Goal: Information Seeking & Learning: Learn about a topic

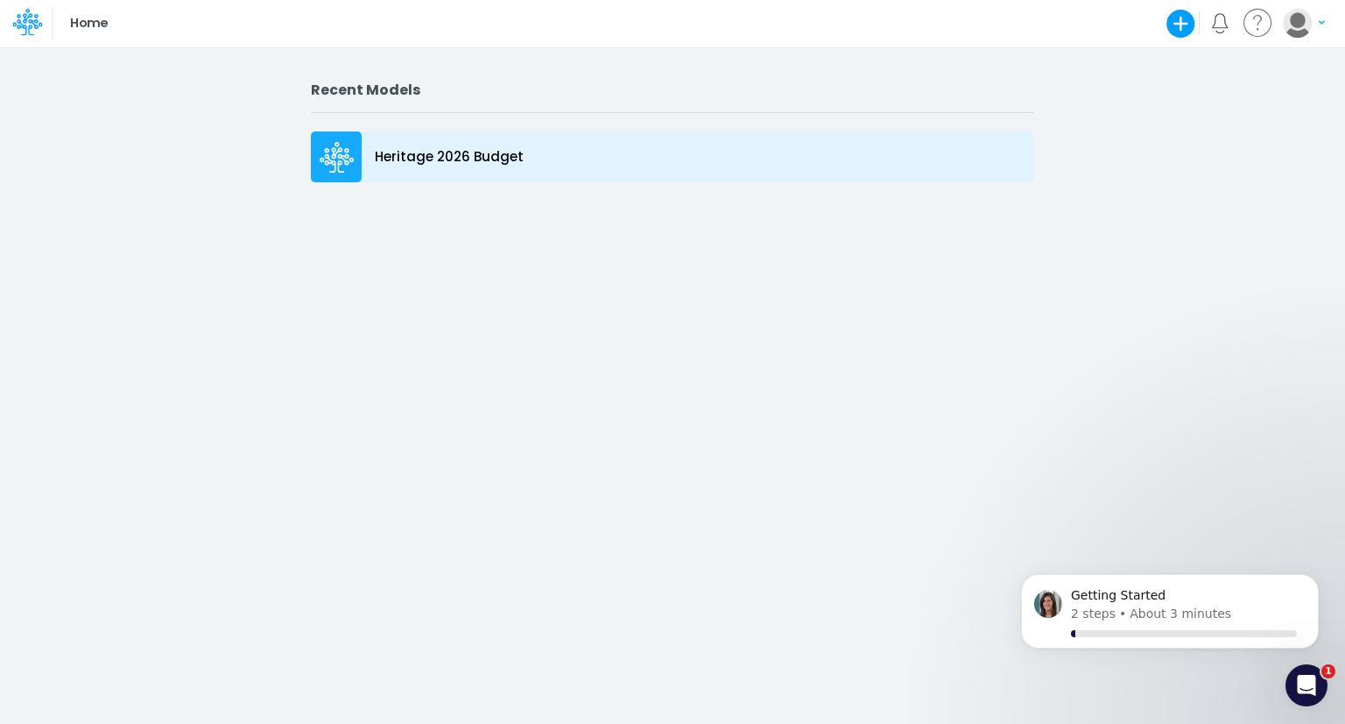
click at [426, 159] on p "Heritage 2026 Budget" at bounding box center [449, 157] width 149 height 20
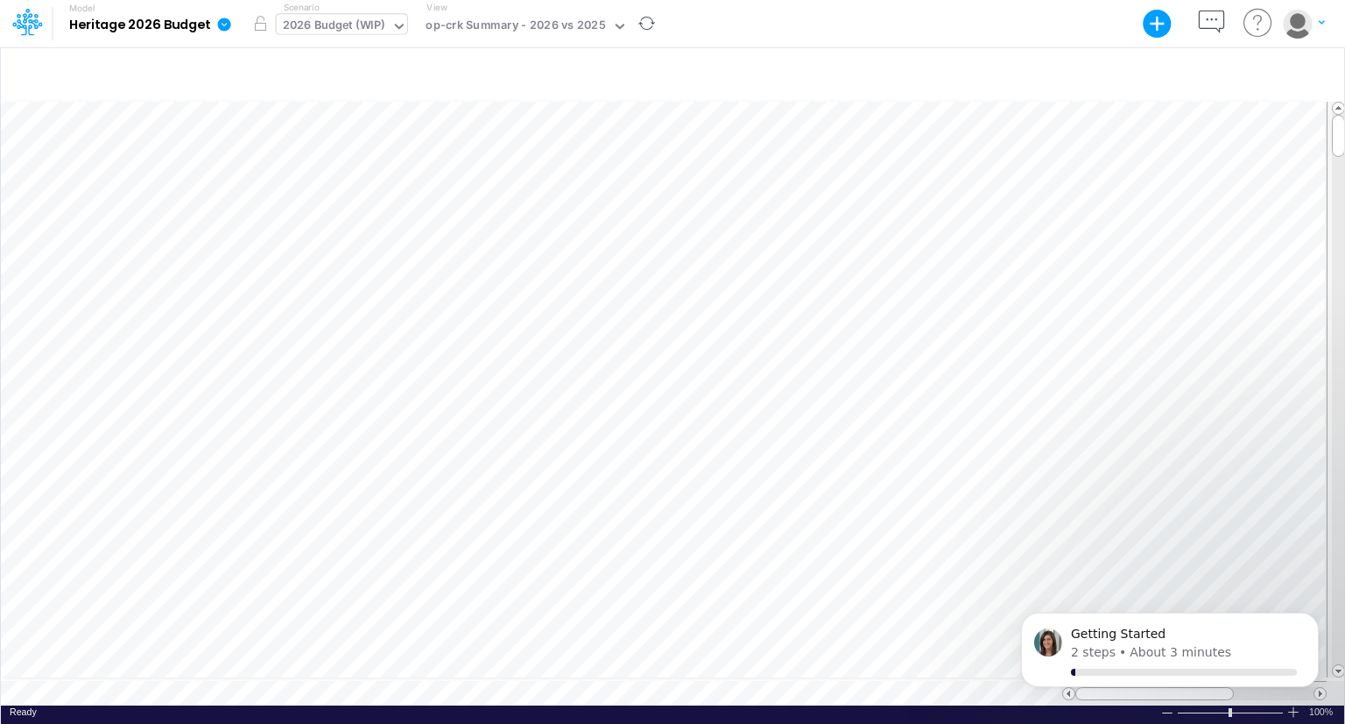
click at [382, 26] on div "2026 Budget (WIP)" at bounding box center [334, 27] width 102 height 20
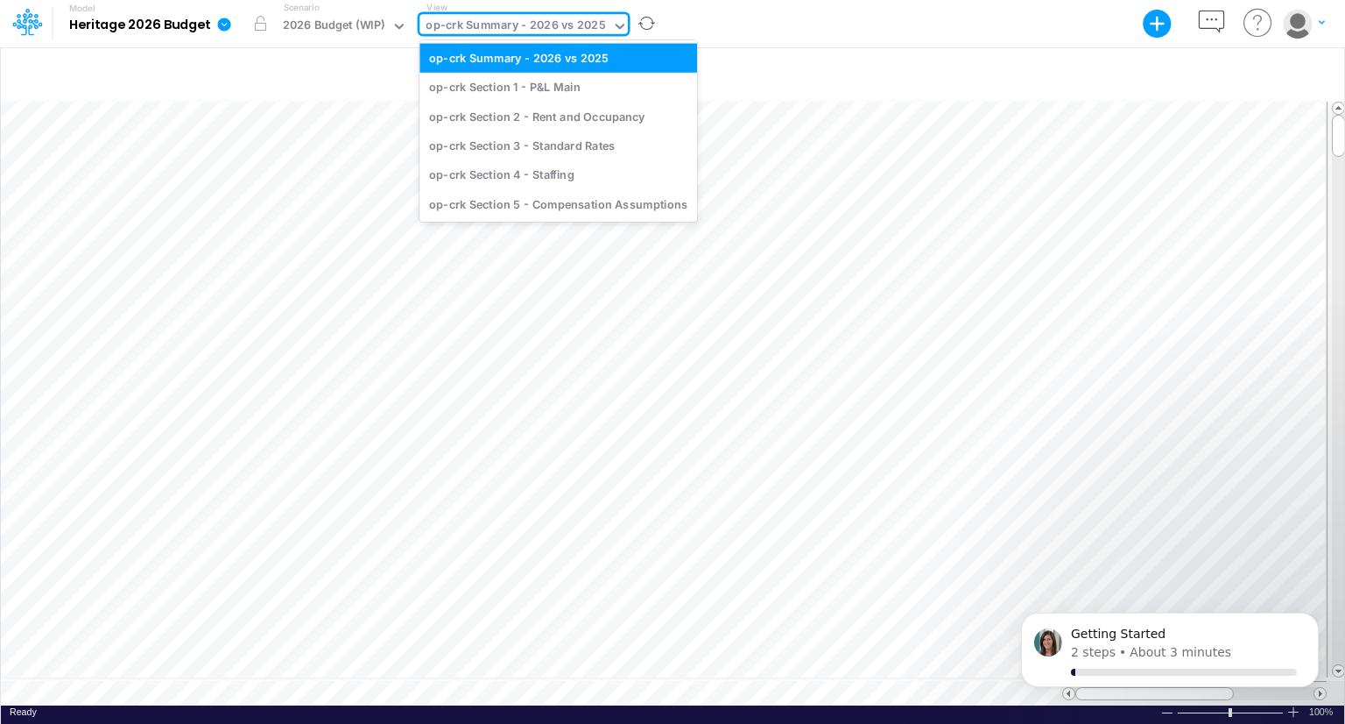
click at [484, 20] on div "op-crk Summary - 2026 vs 2025" at bounding box center [516, 27] width 180 height 20
click at [487, 83] on div "op-crk Section 1 - P&L Main" at bounding box center [559, 87] width 278 height 29
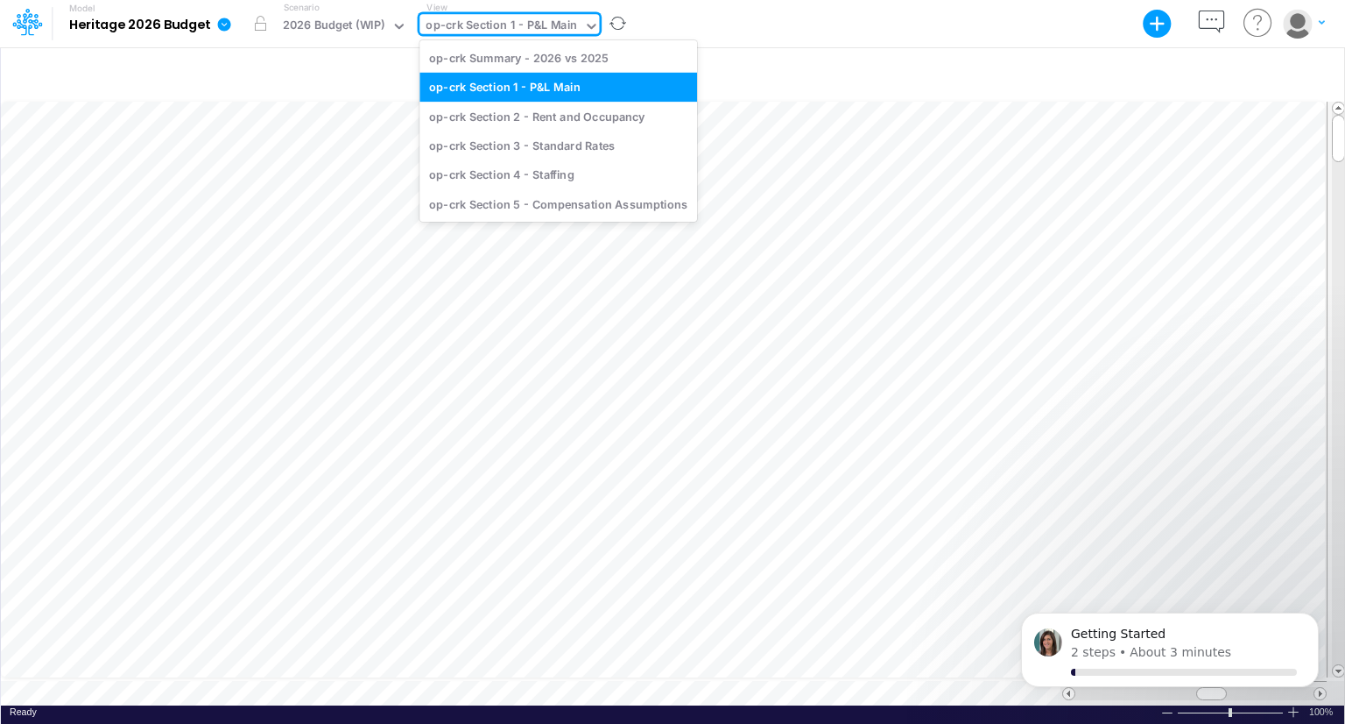
click at [568, 25] on div "op-crk Section 1 - P&L Main" at bounding box center [502, 27] width 152 height 20
click at [530, 172] on div "op-crk Section 4 - Staffing" at bounding box center [559, 174] width 278 height 29
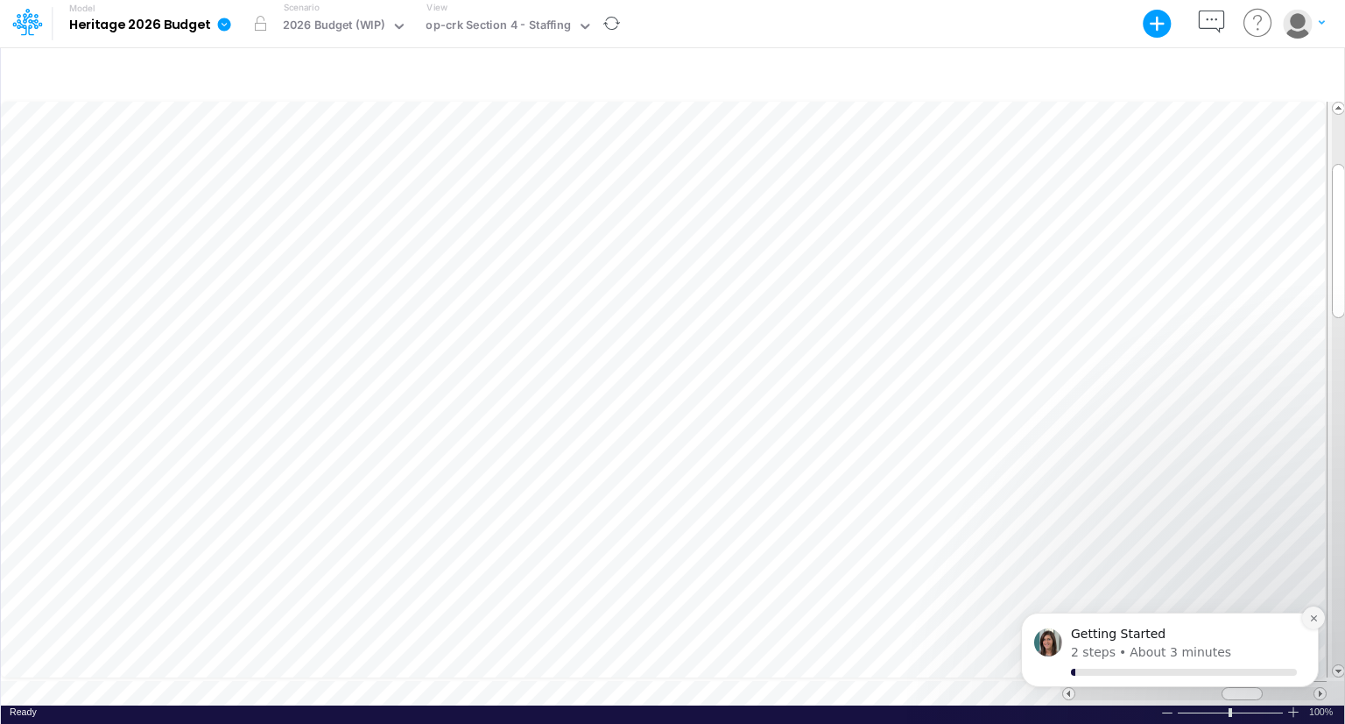
click at [1321, 621] on button "Dismiss notification" at bounding box center [1314, 617] width 23 height 23
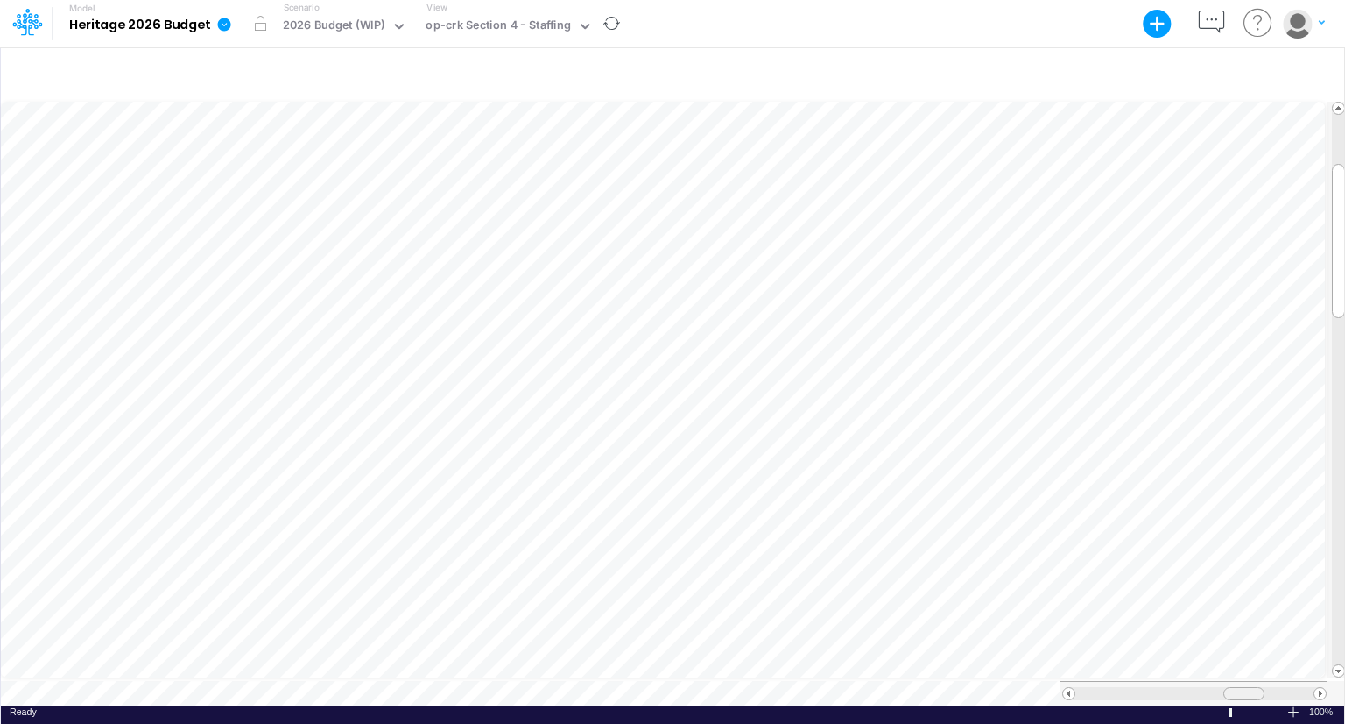
scroll to position [8, 0]
drag, startPoint x: 1233, startPoint y: 684, endPoint x: 1164, endPoint y: 683, distance: 69.2
click at [1164, 687] on div at bounding box center [1173, 693] width 41 height 13
click at [533, 23] on div "op-crk Section 4 - Staffing" at bounding box center [498, 27] width 145 height 20
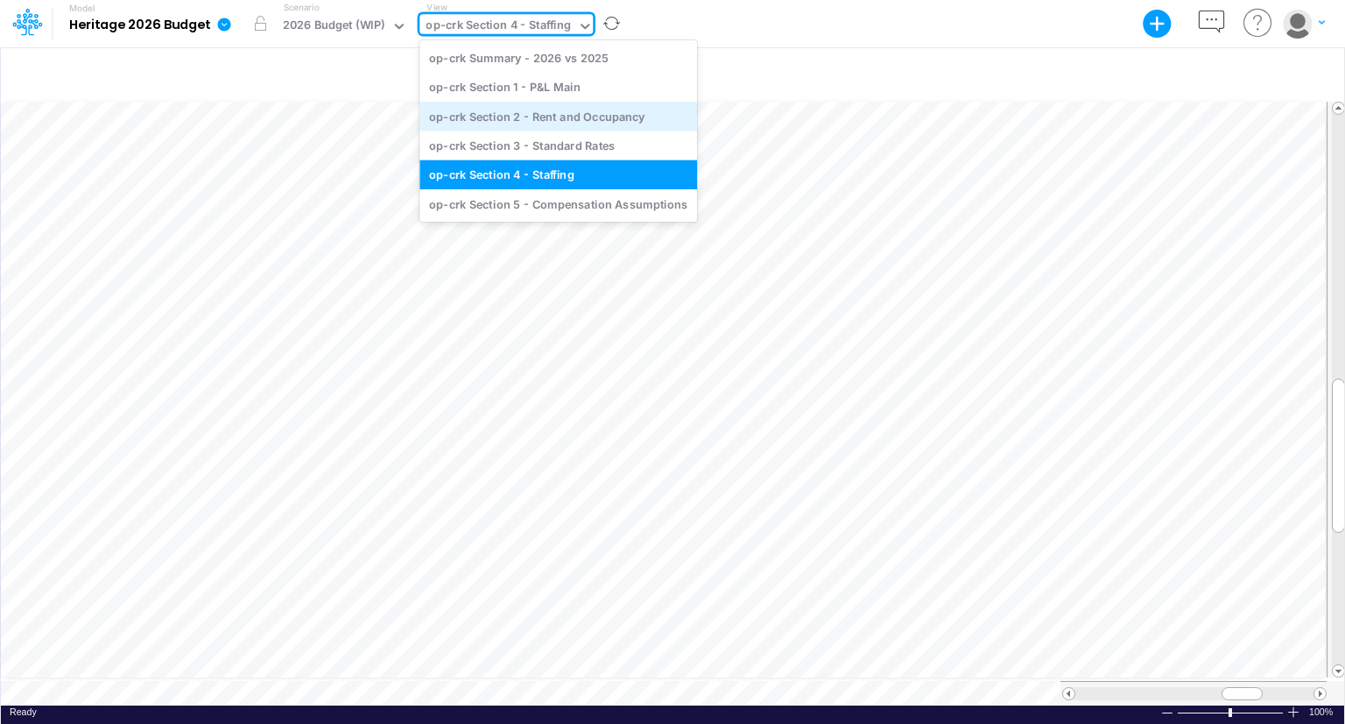
click at [540, 123] on div "op-crk Section 2 - Rent and Occupancy" at bounding box center [559, 116] width 278 height 29
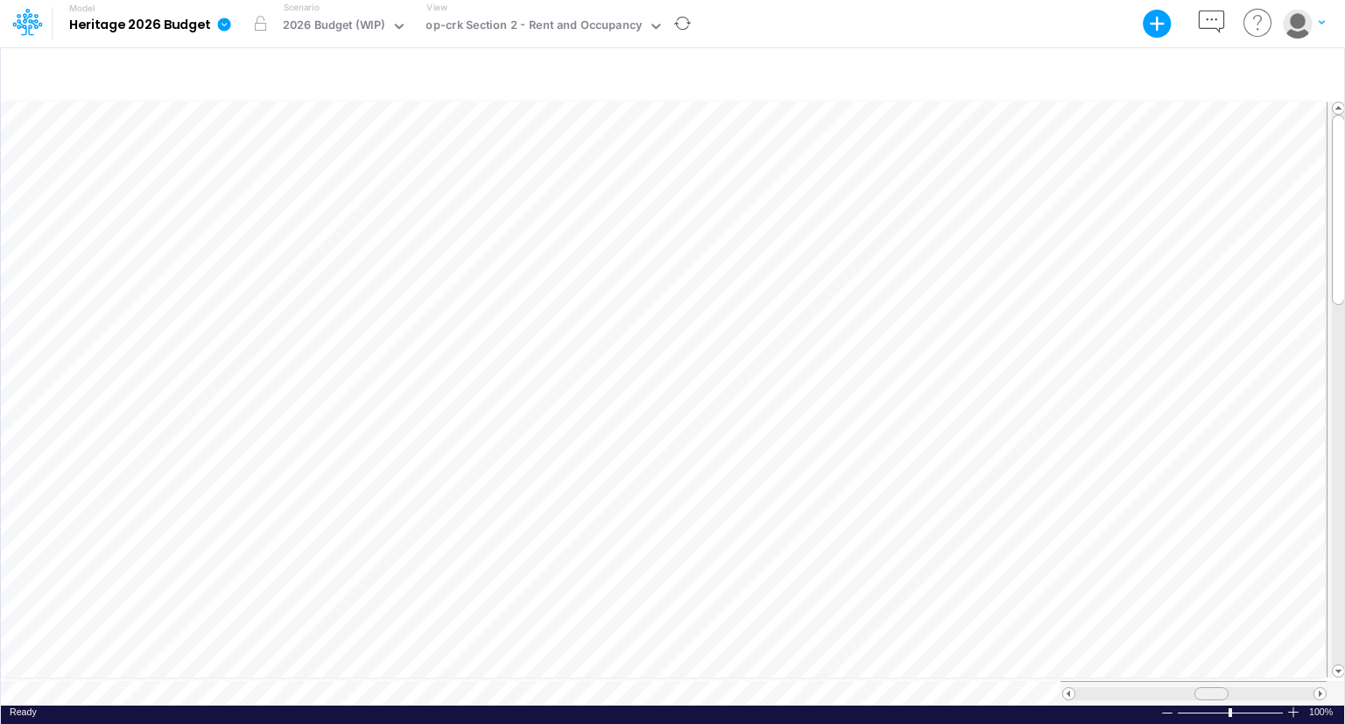
scroll to position [8, 0]
click at [1226, 687] on div at bounding box center [1219, 693] width 34 height 13
click at [1048, 681] on tr at bounding box center [664, 693] width 1326 height 25
click at [533, 18] on div "op-crk Section 2 - Rent and Occupancy" at bounding box center [534, 27] width 216 height 20
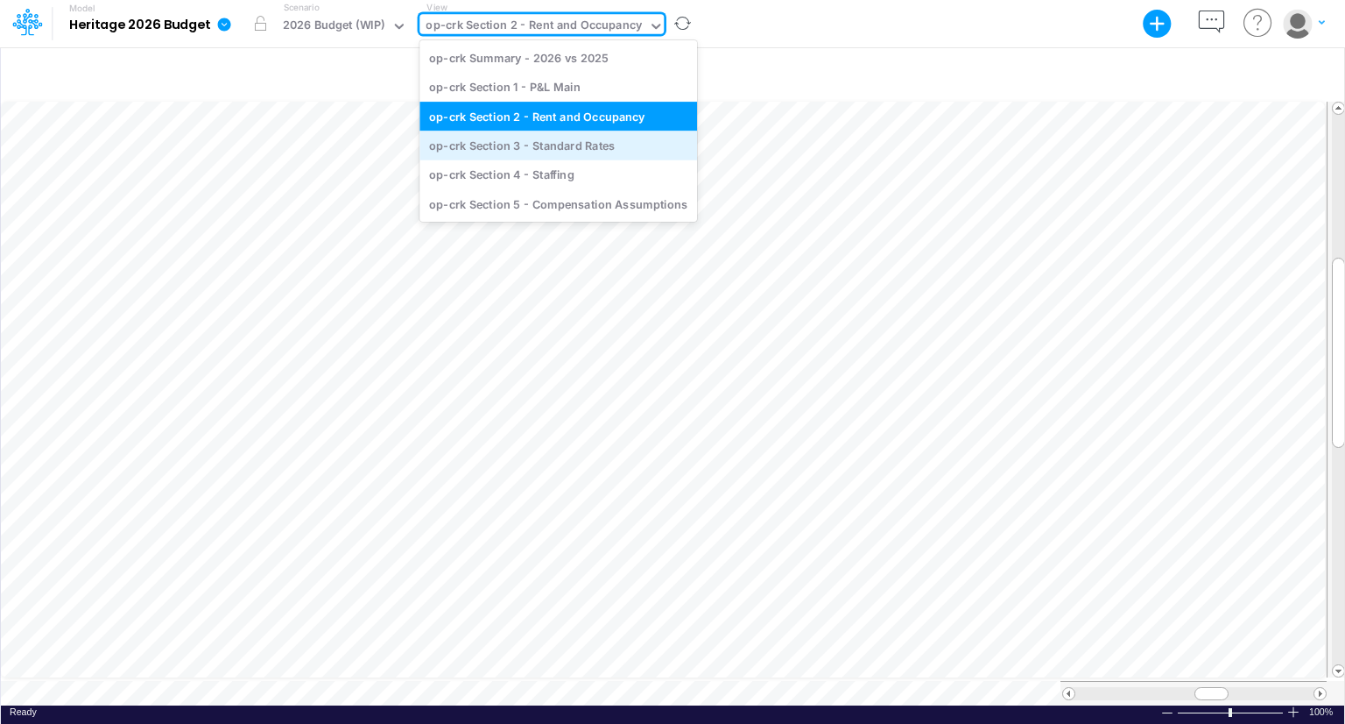
click at [531, 145] on div "op-crk Section 3 - Standard Rates" at bounding box center [559, 145] width 278 height 29
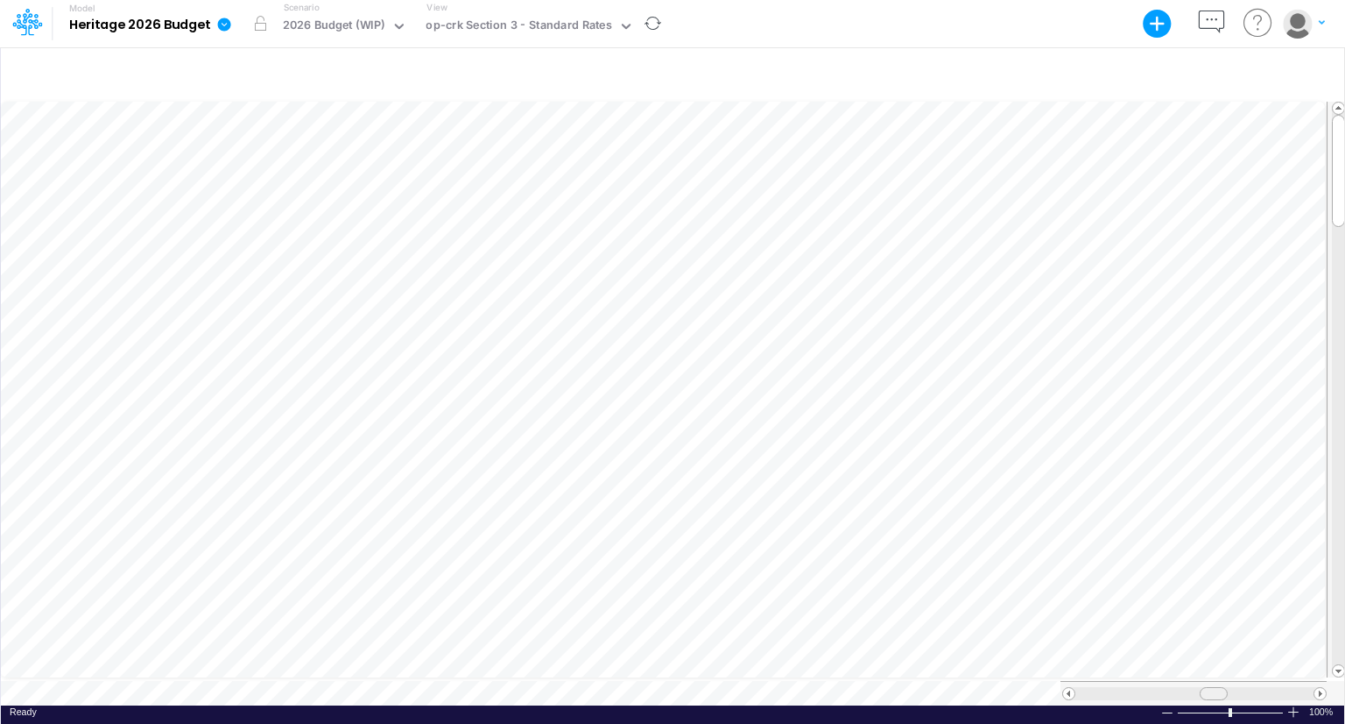
scroll to position [8, 0]
click at [1225, 688] on span at bounding box center [1222, 693] width 11 height 11
click at [578, 17] on div "op-crk Section 3 - Standard Rates" at bounding box center [519, 27] width 186 height 20
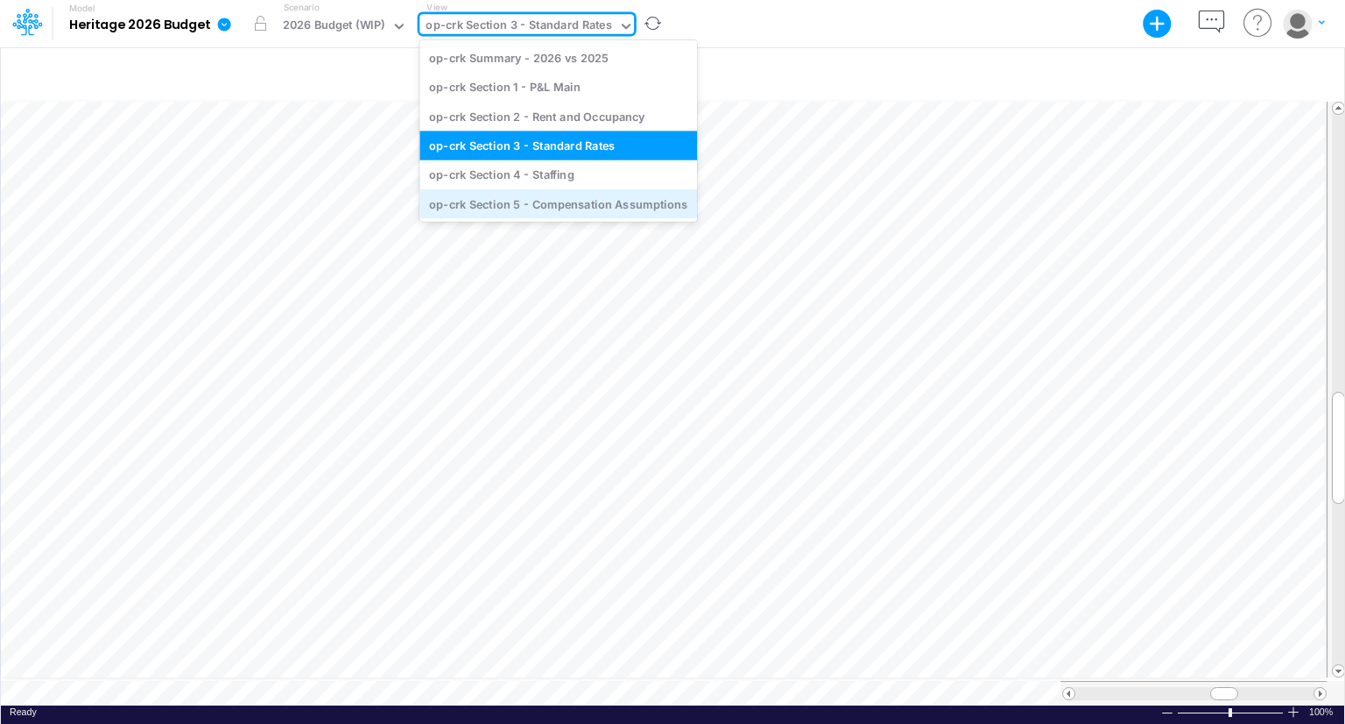
click at [556, 197] on div "op-crk Section 5 - Compensation Assumptions" at bounding box center [559, 203] width 278 height 29
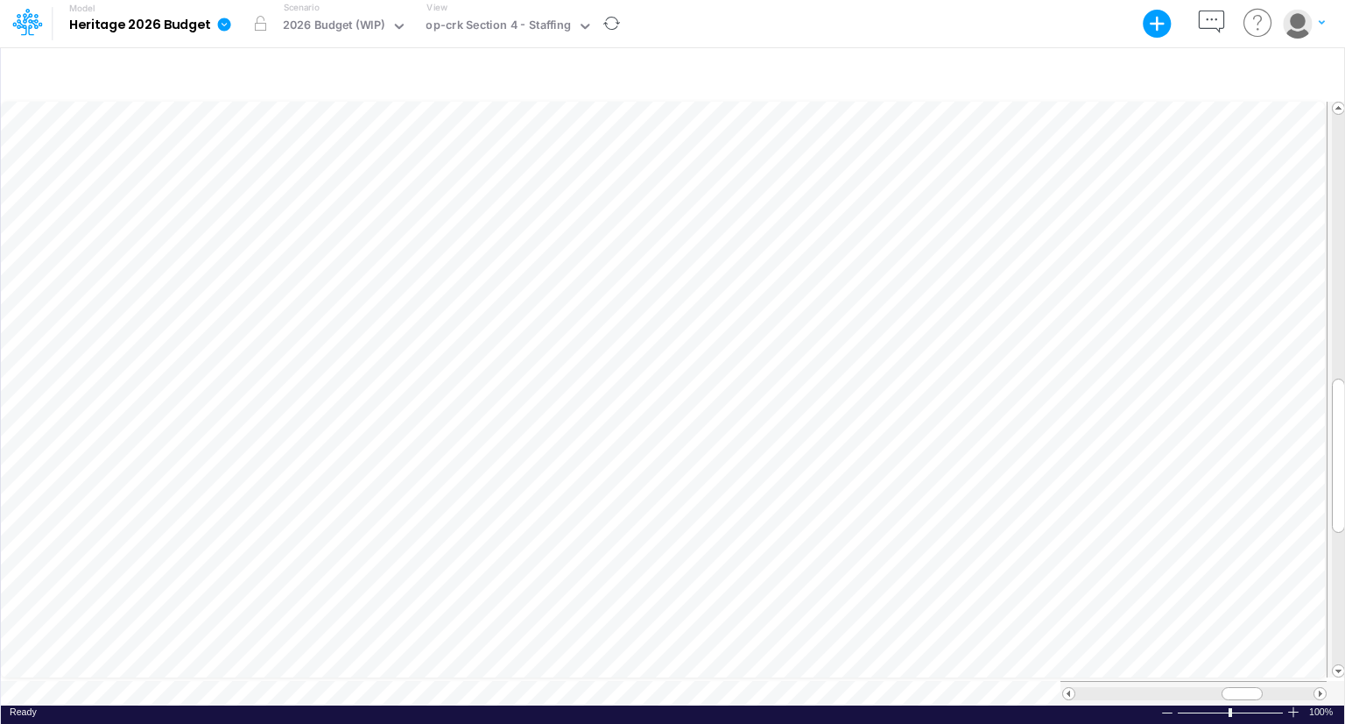
scroll to position [8, 0]
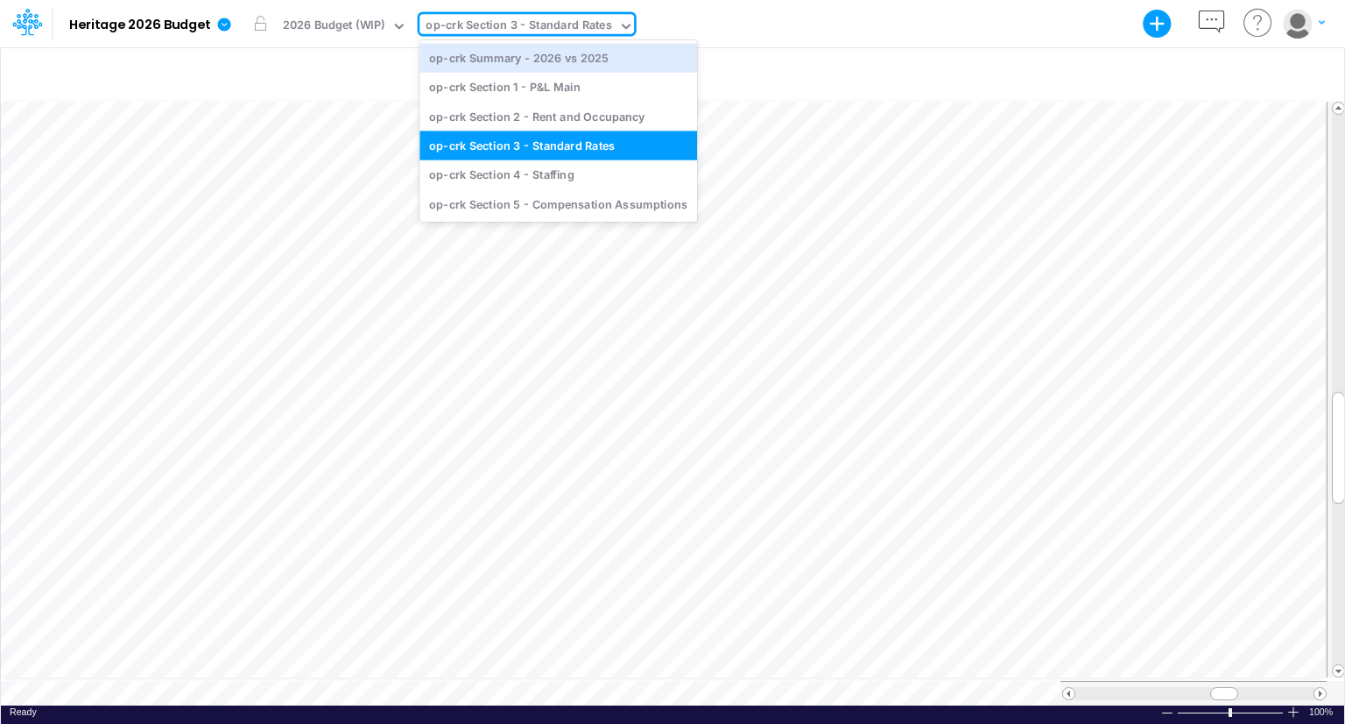
click at [455, 18] on div "op-crk Section 3 - Standard Rates" at bounding box center [519, 27] width 186 height 20
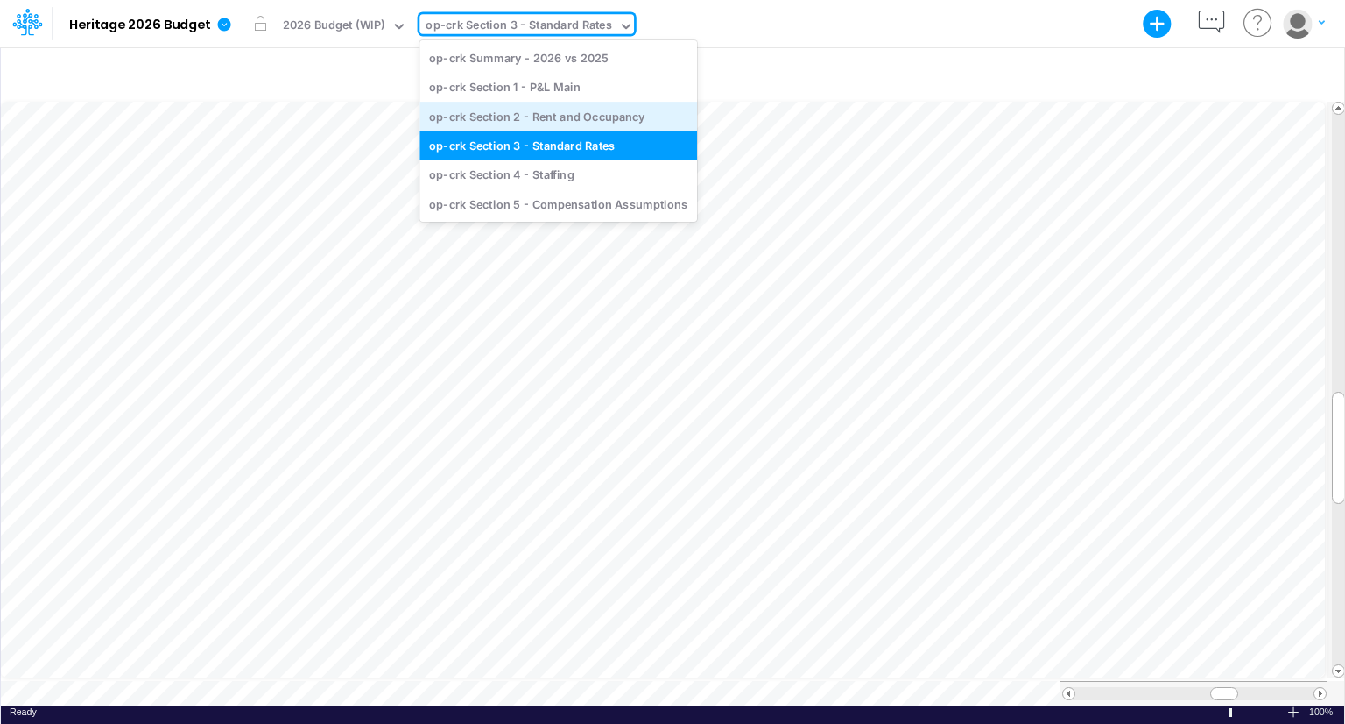
click at [493, 112] on div "op-crk Section 2 - Rent and Occupancy" at bounding box center [559, 116] width 278 height 29
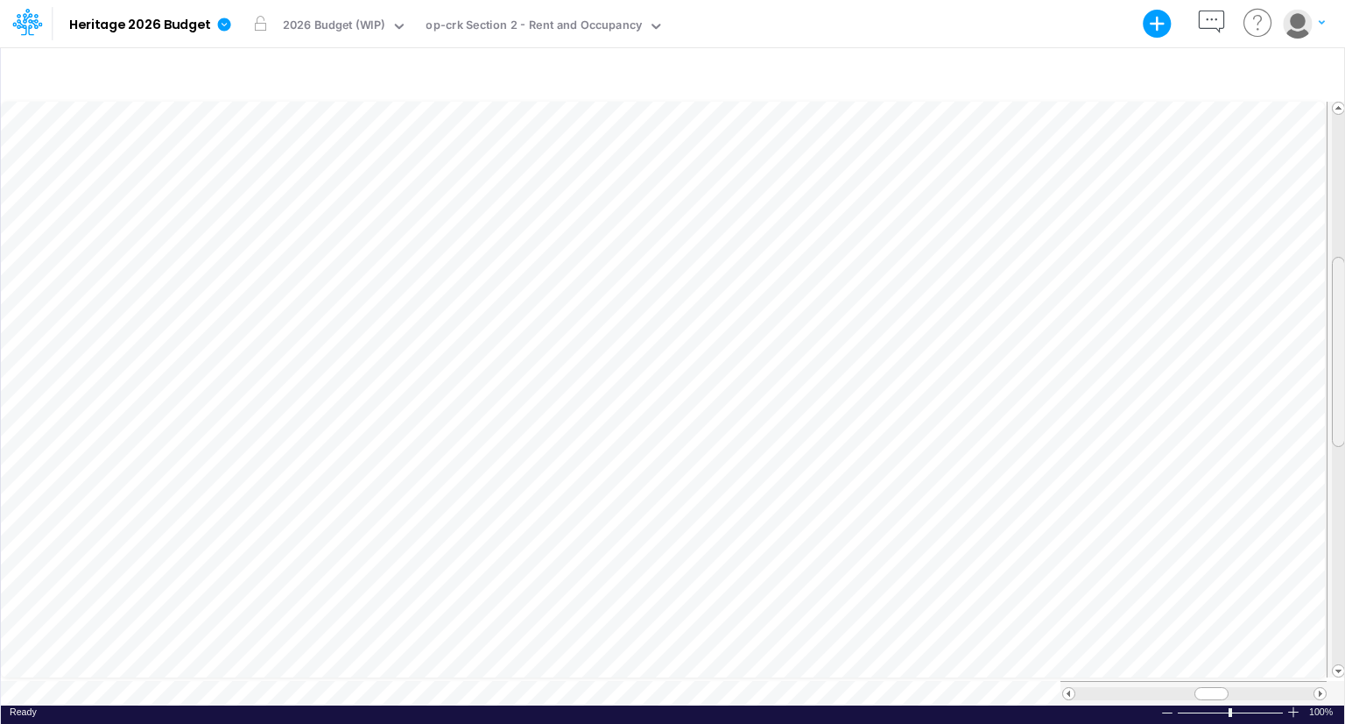
scroll to position [8, 0]
drag, startPoint x: 1336, startPoint y: 351, endPoint x: 1345, endPoint y: 177, distance: 174.5
click at [1345, 177] on div "+ - Created with Highcharts 10.3.2 Paste Cut Copy AutoFill Ready 100% Sum: null…" at bounding box center [672, 384] width 1345 height 677
drag, startPoint x: 1202, startPoint y: 682, endPoint x: 1169, endPoint y: 676, distance: 33.0
click at [1169, 681] on div at bounding box center [1194, 693] width 266 height 25
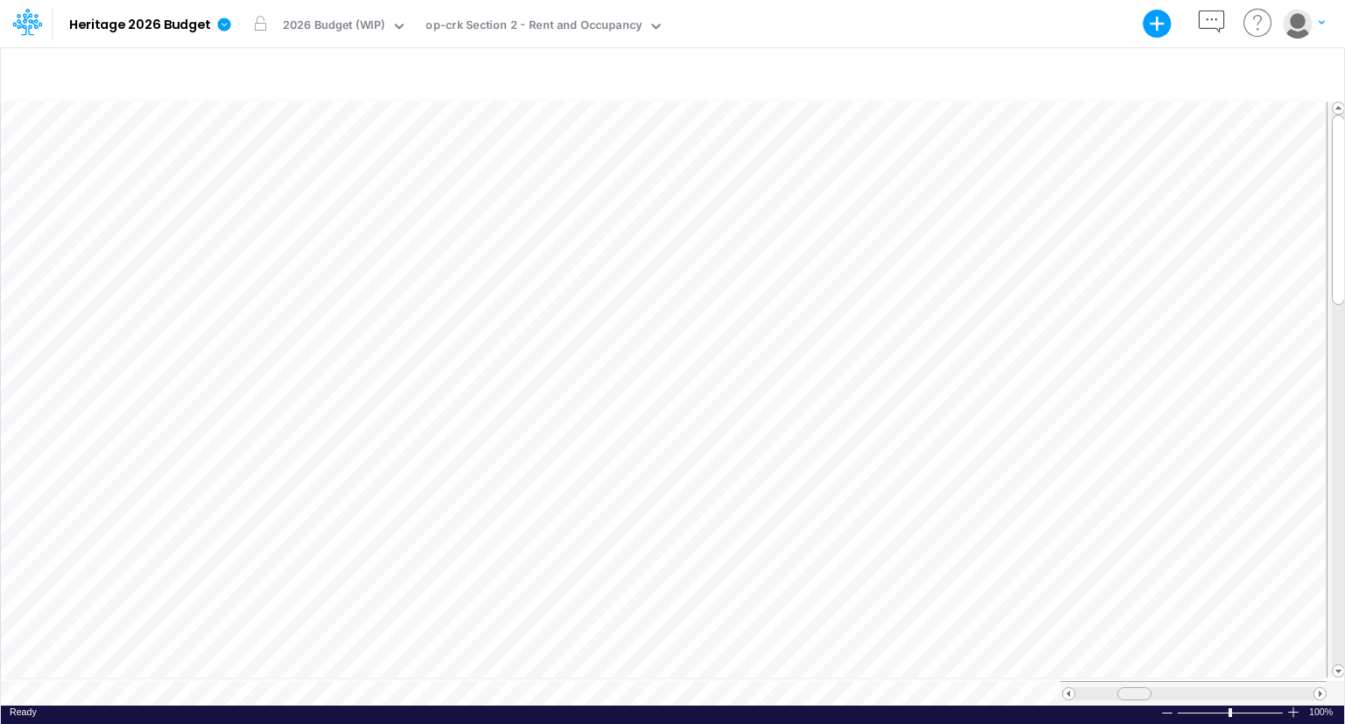
drag, startPoint x: 1201, startPoint y: 685, endPoint x: 1123, endPoint y: 692, distance: 78.3
click at [1123, 692] on div at bounding box center [1194, 693] width 266 height 25
drag, startPoint x: 1216, startPoint y: 683, endPoint x: 1231, endPoint y: 679, distance: 15.5
click at [1231, 687] on div at bounding box center [1227, 693] width 34 height 13
